Goal: Task Accomplishment & Management: Complete application form

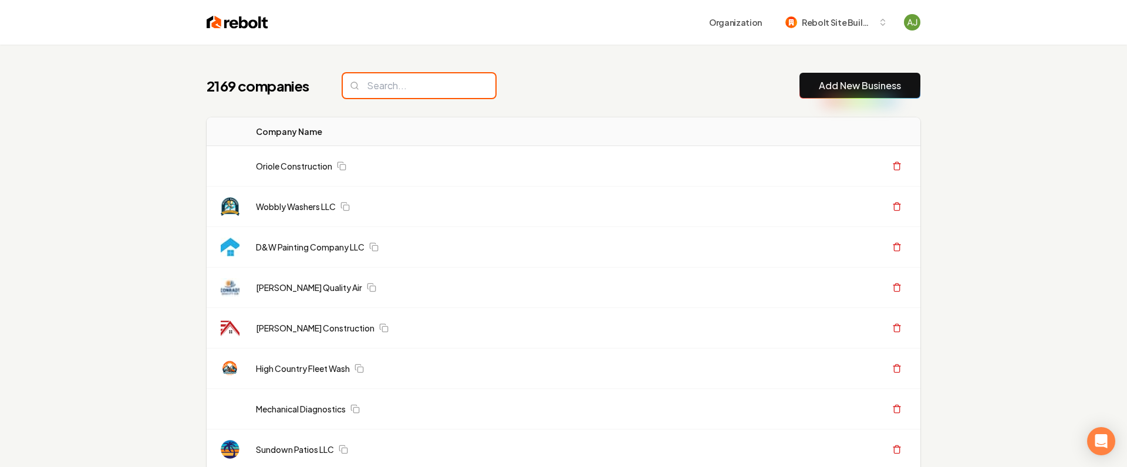
click at [401, 86] on input "search" at bounding box center [419, 85] width 153 height 25
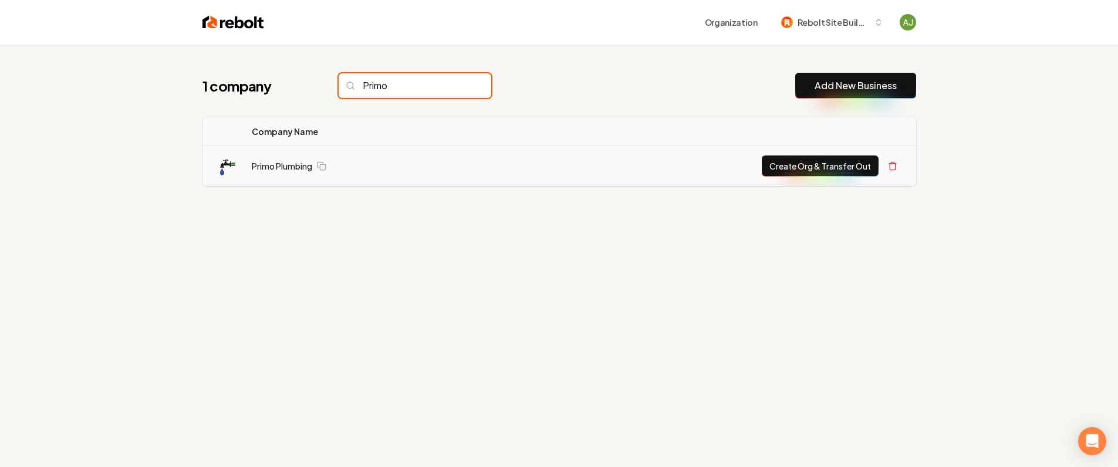
type input "Primo"
click at [835, 172] on button "Create Org & Transfer Out" at bounding box center [820, 166] width 117 height 21
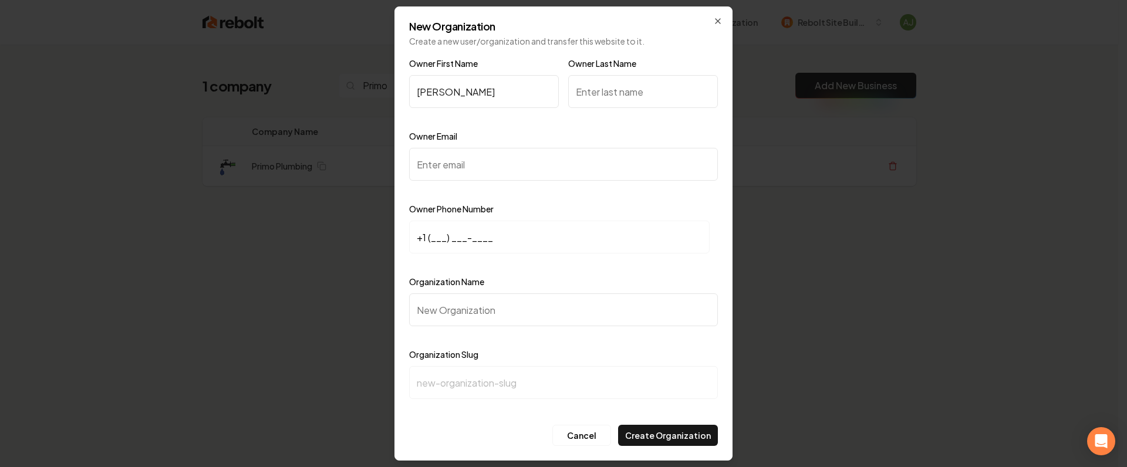
type input "[PERSON_NAME]"
click at [628, 90] on input "Owner Last Name" at bounding box center [643, 91] width 150 height 33
type input "[PERSON_NAME]"
click at [451, 182] on div "Owner Email" at bounding box center [563, 163] width 309 height 68
click at [451, 166] on input "Owner Email" at bounding box center [563, 164] width 309 height 33
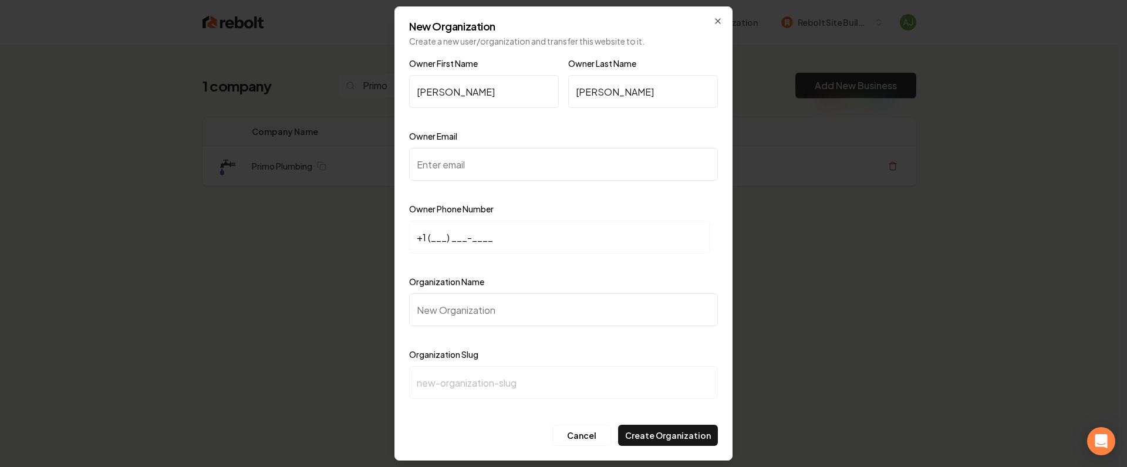
paste input "[EMAIL_ADDRESS][DOMAIN_NAME]"
type input "[EMAIL_ADDRESS][DOMAIN_NAME]"
click at [463, 240] on input "+1 (___) ___-____" at bounding box center [559, 237] width 301 height 33
paste input "509) 822-8299"
type input "[PHONE_NUMBER]"
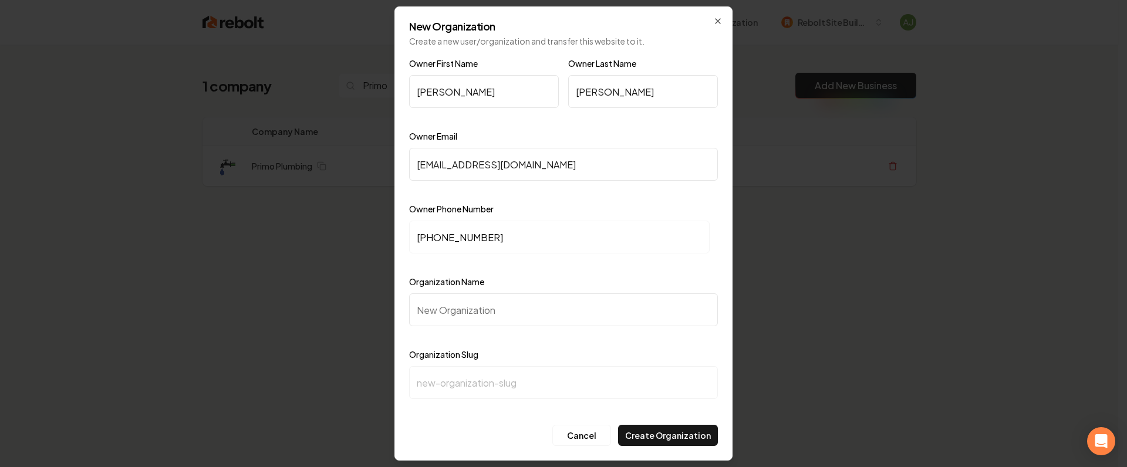
click at [433, 315] on input "Organization Name" at bounding box center [563, 310] width 309 height 33
type input "P"
type input "p"
type input "Pr"
type input "pr"
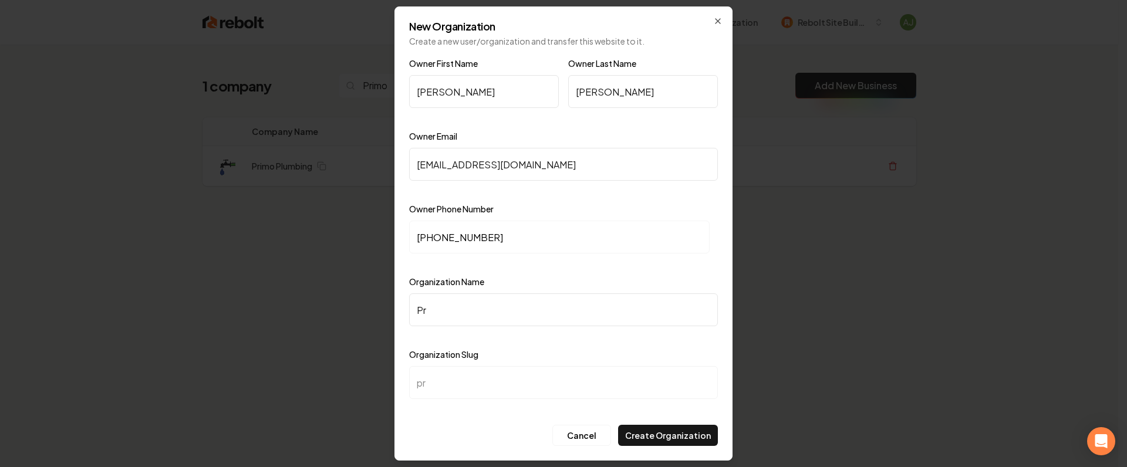
type input "Pri"
type input "pri"
type input "Prim"
type input "prim"
type input "Primo"
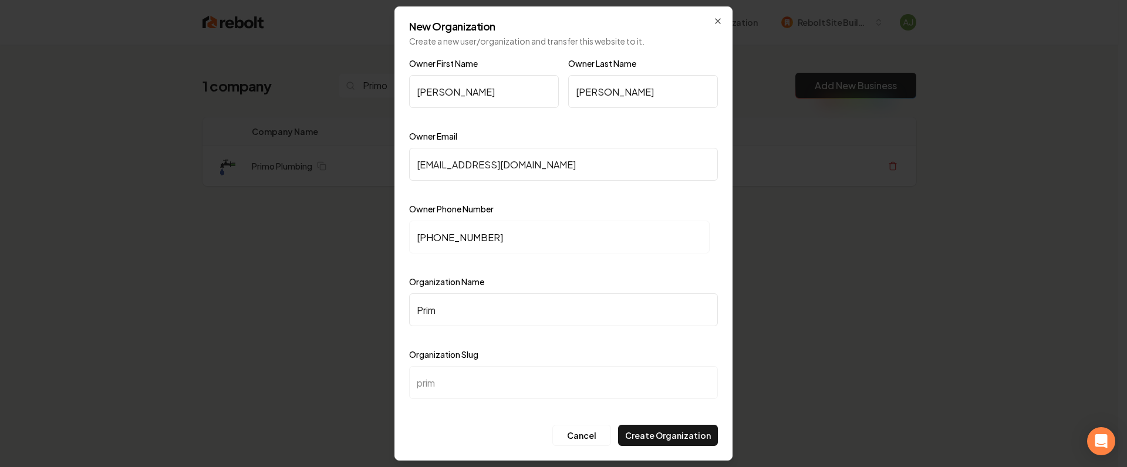
type input "primo"
type input "[PERSON_NAME]"
type input "primo-p"
type input "Primo Pl"
type input "primo-pl"
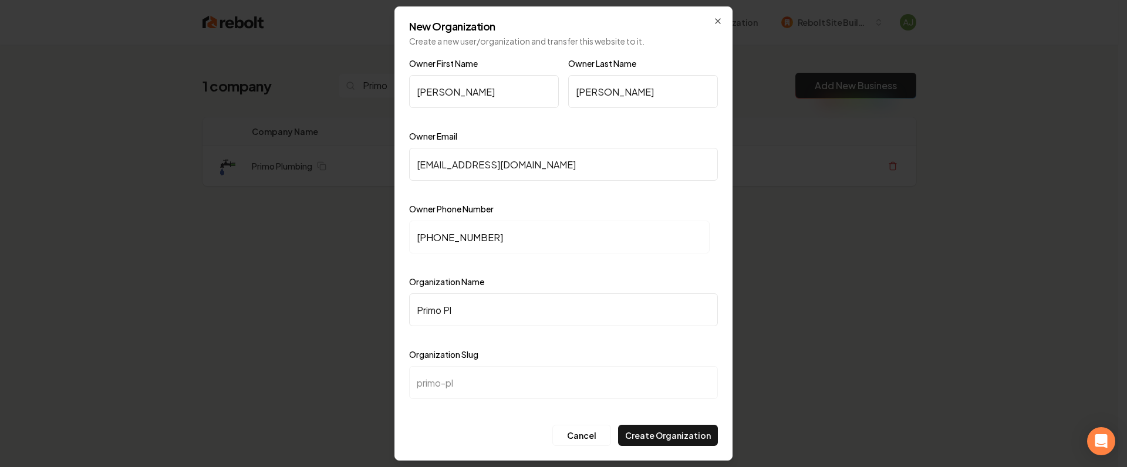
type input "Primo Plu"
type input "primo-plu"
type input "Primo Plum"
type input "primo-plum"
type input "[PERSON_NAME]"
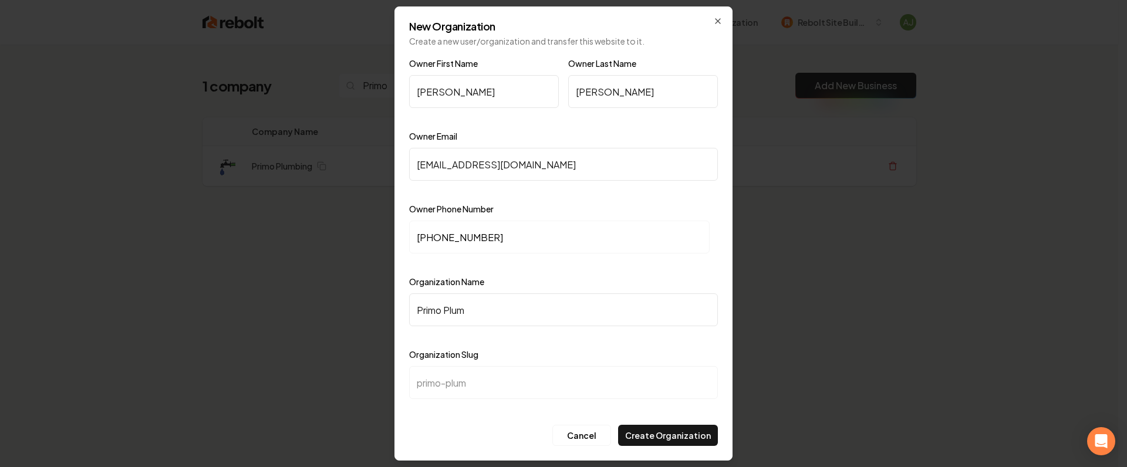
type input "primo-plumb"
type input "Primo Plumbi"
type input "primo-plumbi"
type input "Primo Plumbin"
type input "primo-plumbin"
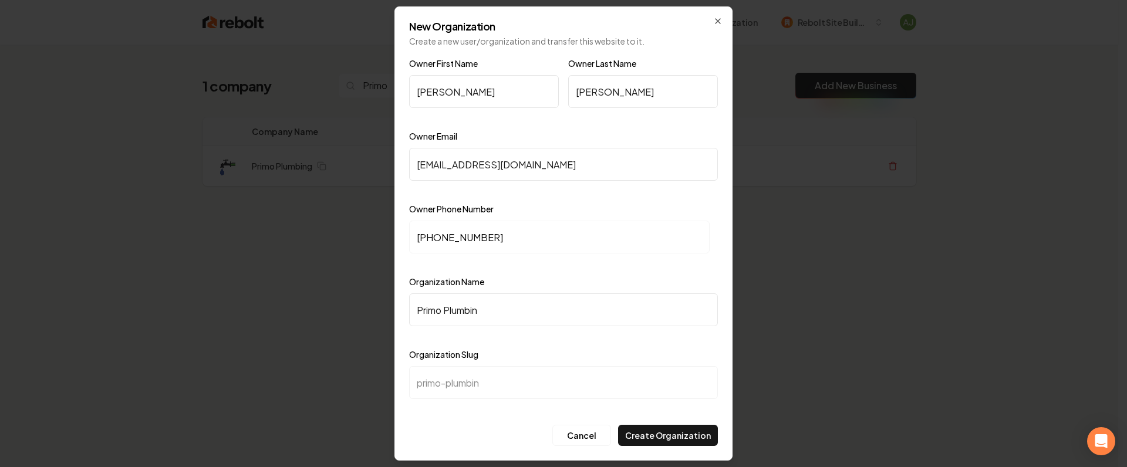
type input "Primo Plumbing"
type input "primo-plumbing"
type input "Primo Plumbing"
click at [649, 429] on button "Create Organization" at bounding box center [668, 435] width 100 height 21
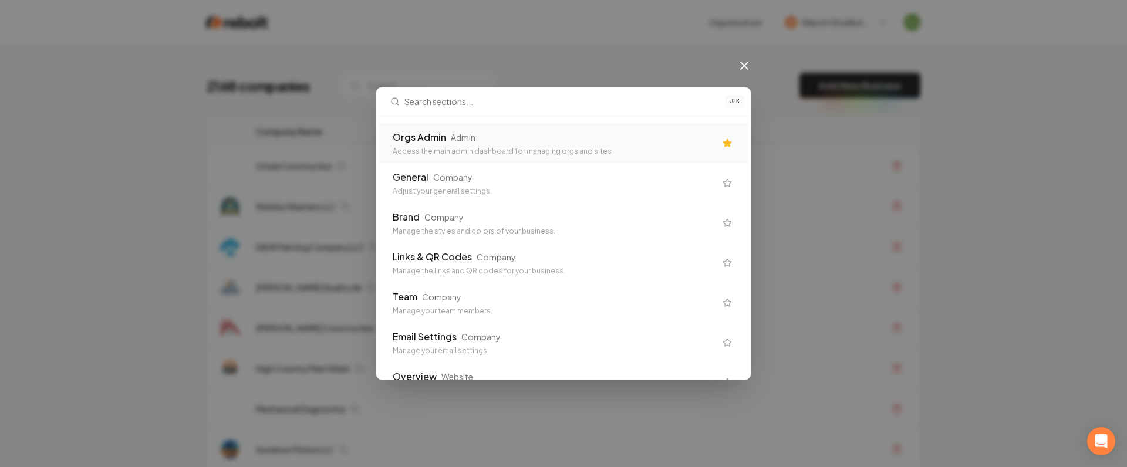
click at [459, 147] on div "Access the main admin dashboard for managing orgs and sites" at bounding box center [554, 151] width 323 height 9
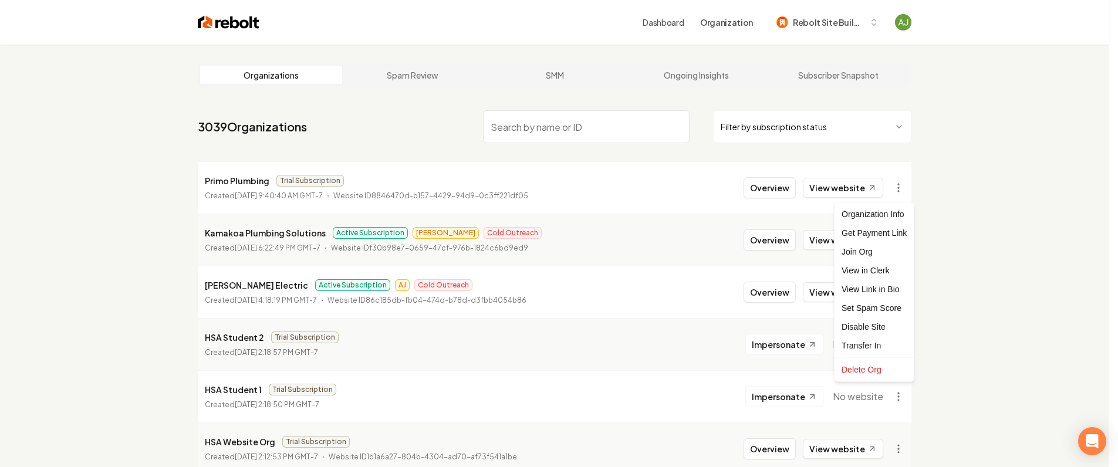
click at [904, 196] on html "Dashboard Organization Rebolt Site Builder Organizations Spam Review SMM Ongoin…" at bounding box center [559, 233] width 1118 height 467
click at [875, 236] on div "Get Payment Link" at bounding box center [874, 233] width 75 height 19
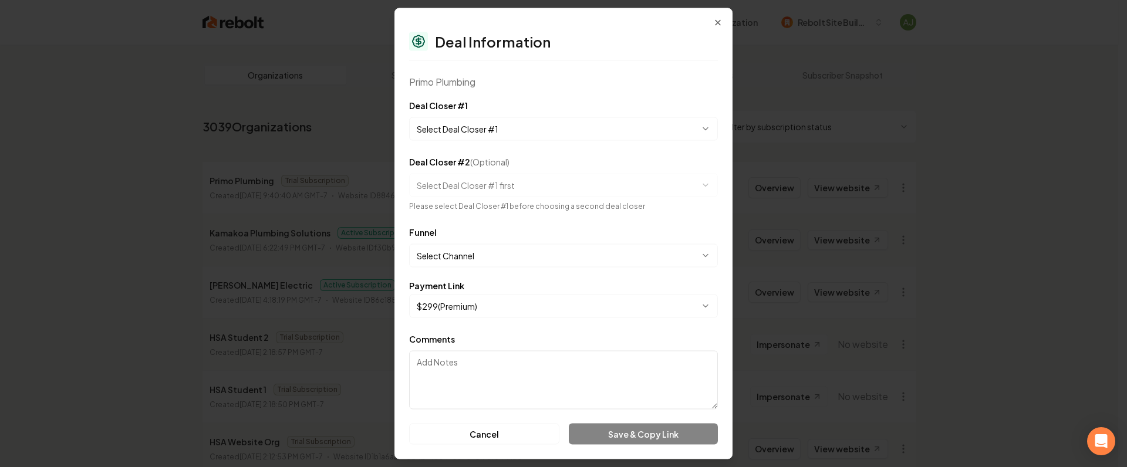
click at [457, 106] on label "Deal Closer #1" at bounding box center [438, 105] width 59 height 11
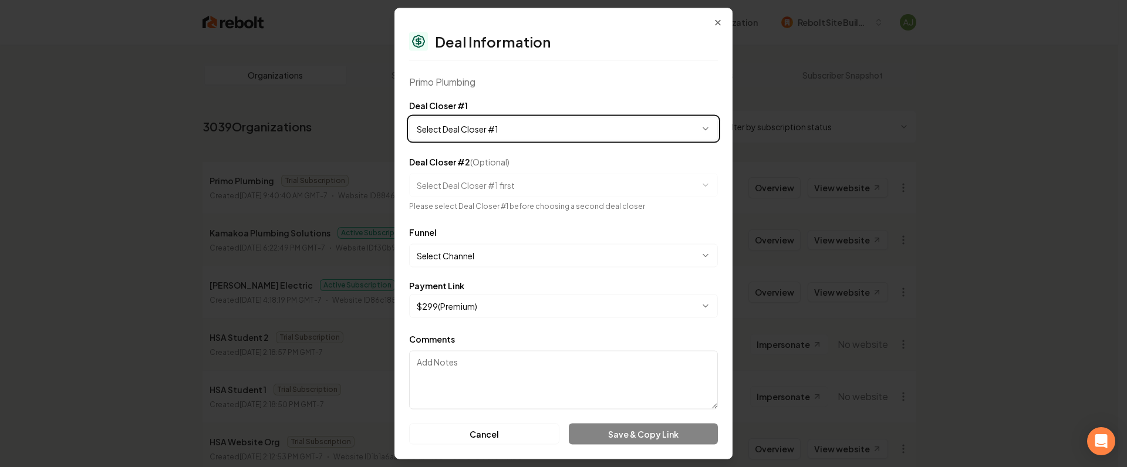
click at [457, 117] on button "Select Deal Closer #1" at bounding box center [563, 128] width 309 height 23
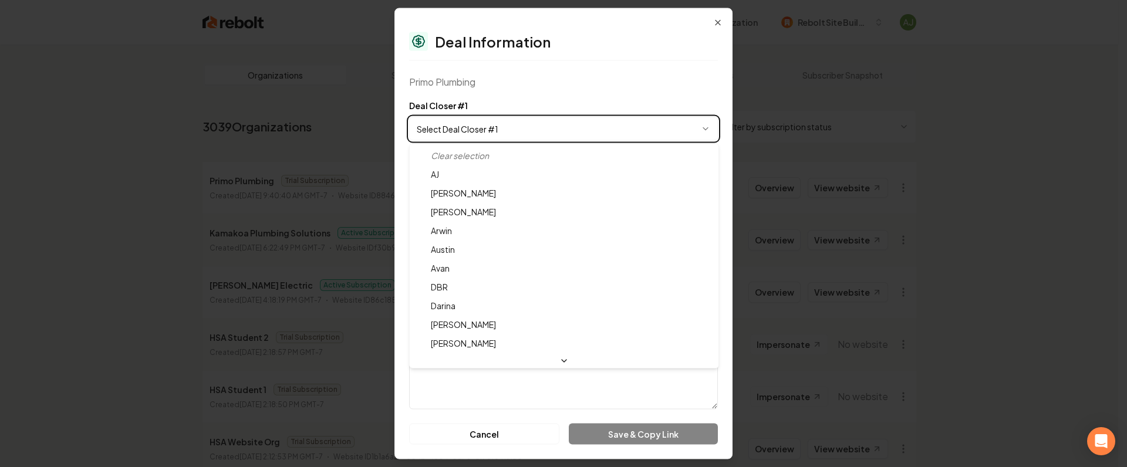
drag, startPoint x: 463, startPoint y: 128, endPoint x: 464, endPoint y: 134, distance: 6.7
click at [463, 129] on body "Dashboard Organization Rebolt Site Builder Organizations Spam Review SMM Ongoin…" at bounding box center [559, 233] width 1118 height 467
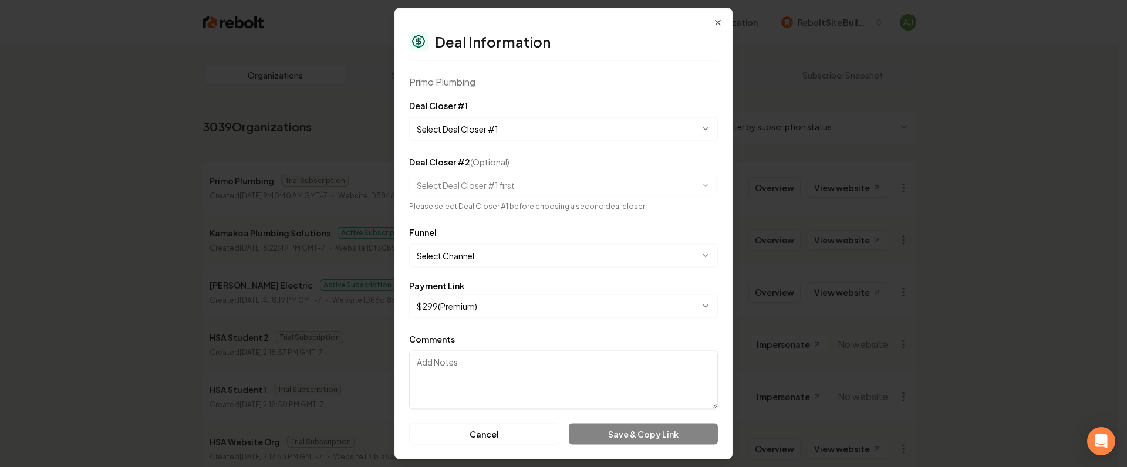
click at [464, 133] on body "Dashboard Organization Rebolt Site Builder Organizations Spam Review SMM Ongoin…" at bounding box center [559, 233] width 1118 height 467
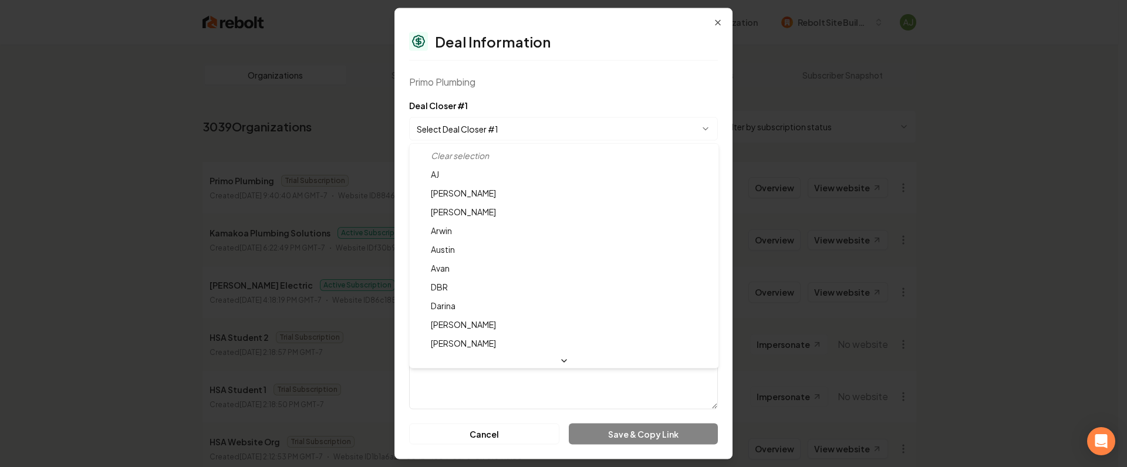
select select "**********"
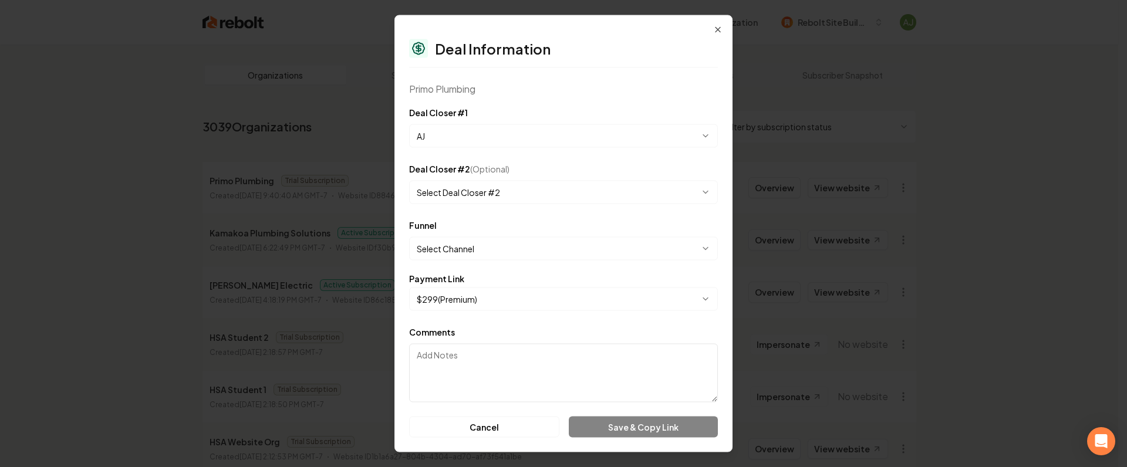
click at [456, 192] on body "Dashboard Organization Rebolt Site Builder Organizations Spam Review SMM Ongoin…" at bounding box center [559, 233] width 1118 height 467
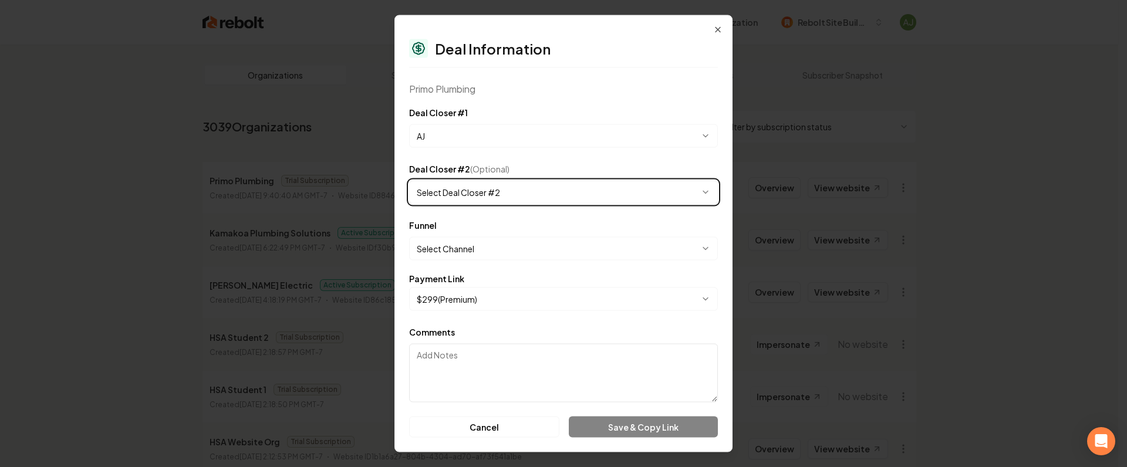
click at [439, 167] on body "Dashboard Organization Rebolt Site Builder Organizations Spam Review SMM Ongoin…" at bounding box center [559, 233] width 1118 height 467
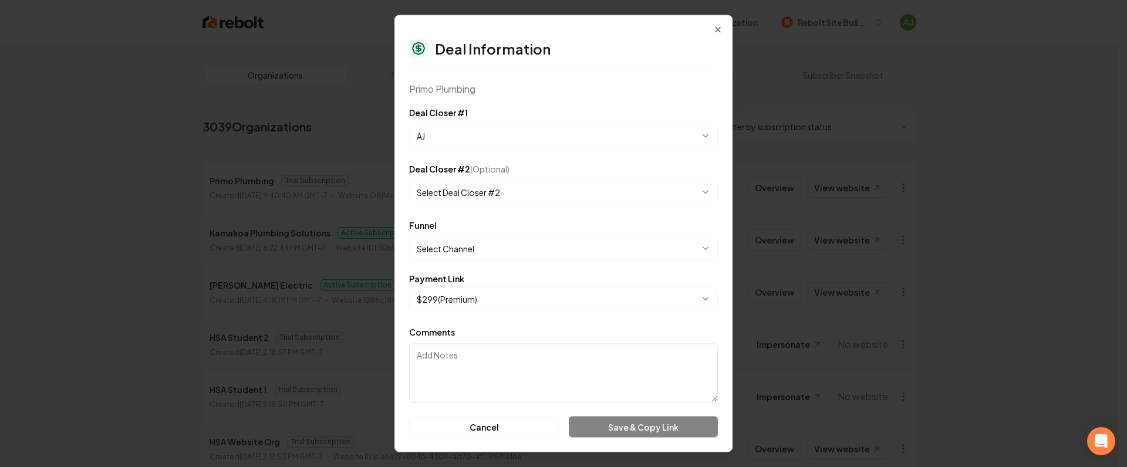
click at [467, 260] on form "**********" at bounding box center [563, 272] width 309 height 332
click at [469, 254] on body "Dashboard Organization Rebolt Site Builder Organizations Spam Review SMM Ongoin…" at bounding box center [559, 233] width 1118 height 467
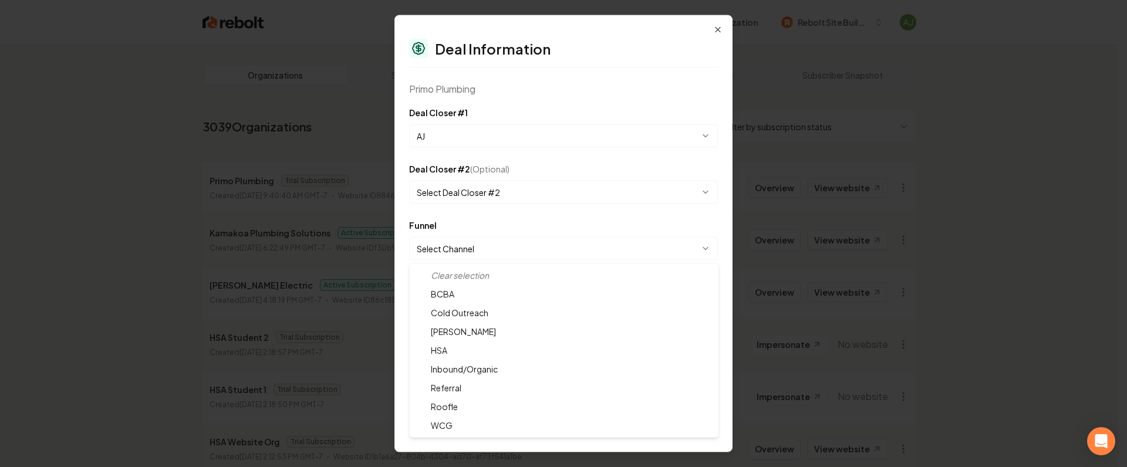
select select "**********"
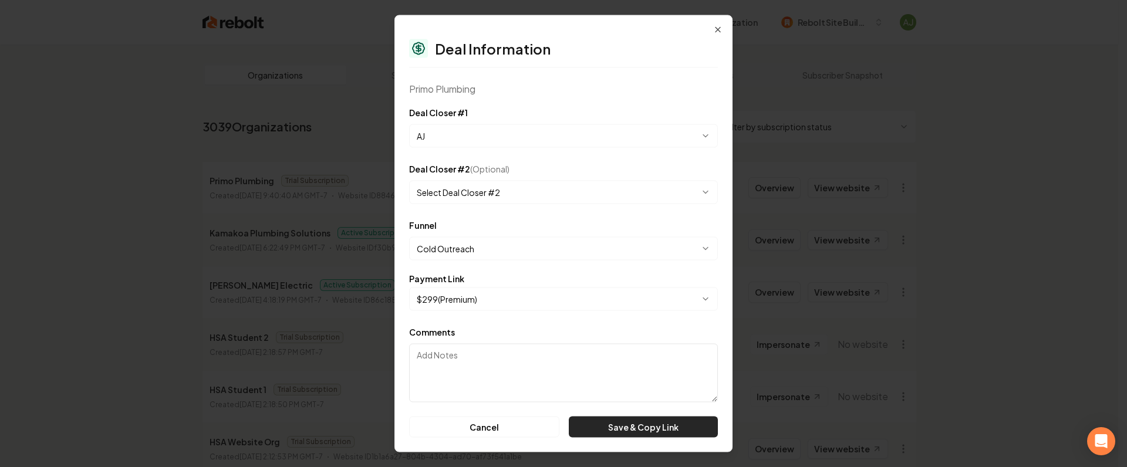
click at [662, 428] on button "Save & Copy Link" at bounding box center [643, 427] width 149 height 21
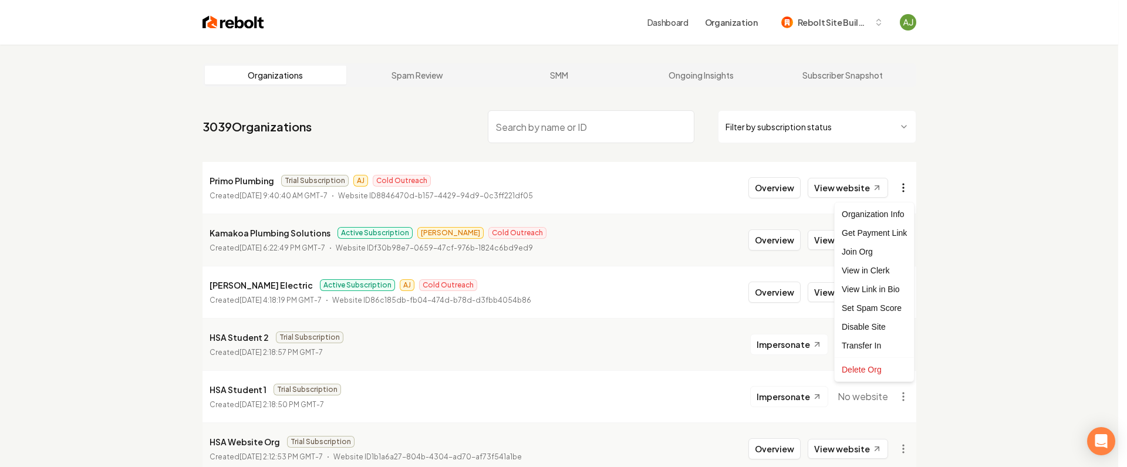
click at [905, 188] on html "Dashboard Organization Rebolt Site Builder Organizations Spam Review SMM Ongoin…" at bounding box center [563, 233] width 1127 height 467
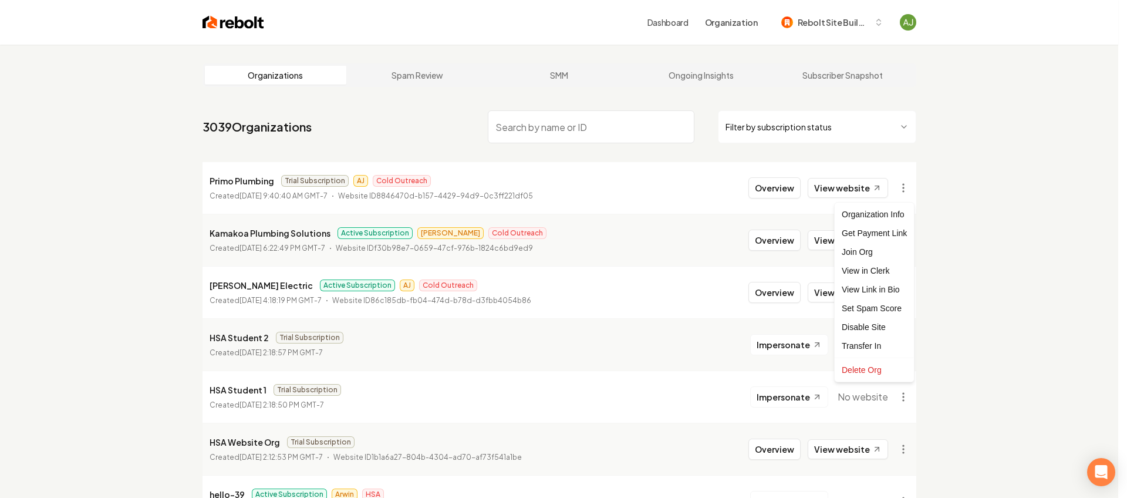
click at [928, 190] on html "Dashboard Organization Rebolt Site Builder Organizations Spam Review SMM Ongoin…" at bounding box center [563, 249] width 1127 height 498
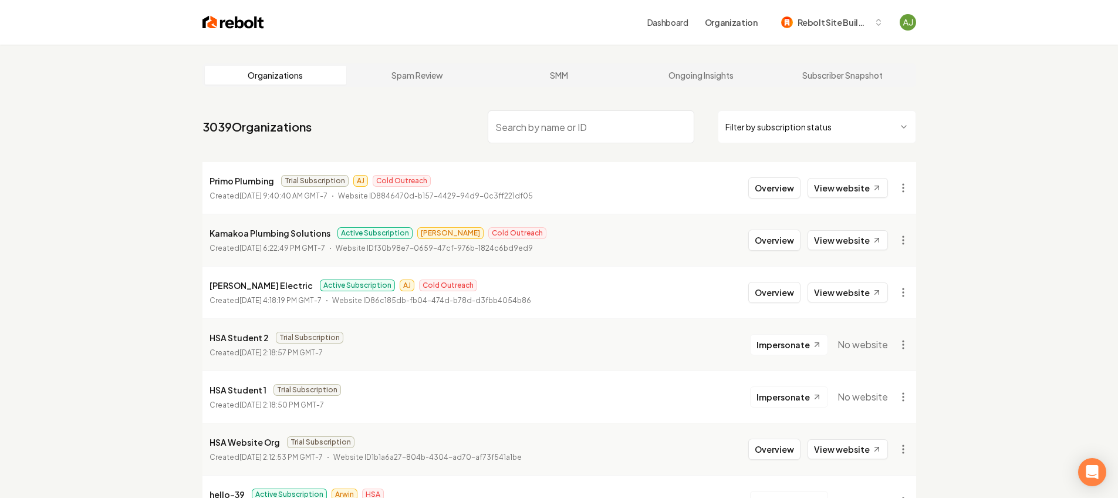
click at [574, 156] on nav "3039 Organizations Filter by subscription status" at bounding box center [560, 132] width 714 height 52
